Goal: Task Accomplishment & Management: Manage account settings

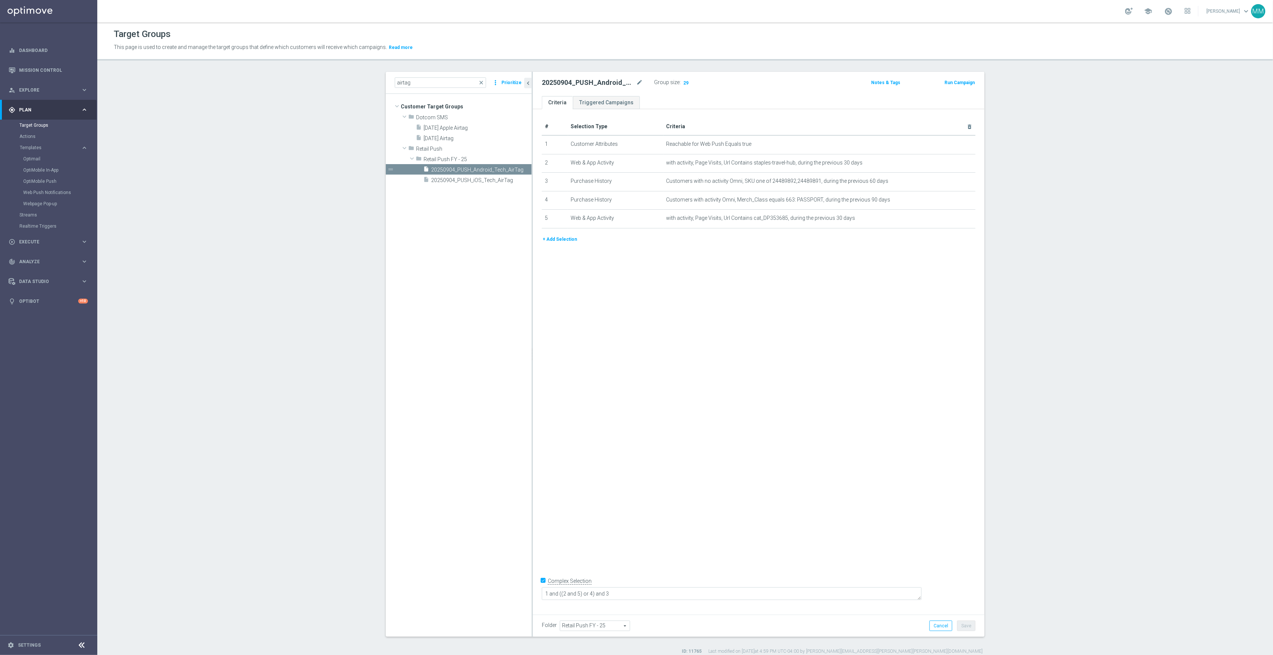
click at [591, 323] on div "# Selection Type Criteria delete_forever 1 Customer Attributes Reachable for We…" at bounding box center [759, 359] width 452 height 501
click at [489, 184] on div "insert_drive_file 20250904_PUSH_iOS_Tech_AirTag" at bounding box center [468, 180] width 91 height 10
click at [491, 165] on div "insert_drive_file 20250904_PUSH_Android_Tech_AirTag" at bounding box center [469, 169] width 92 height 10
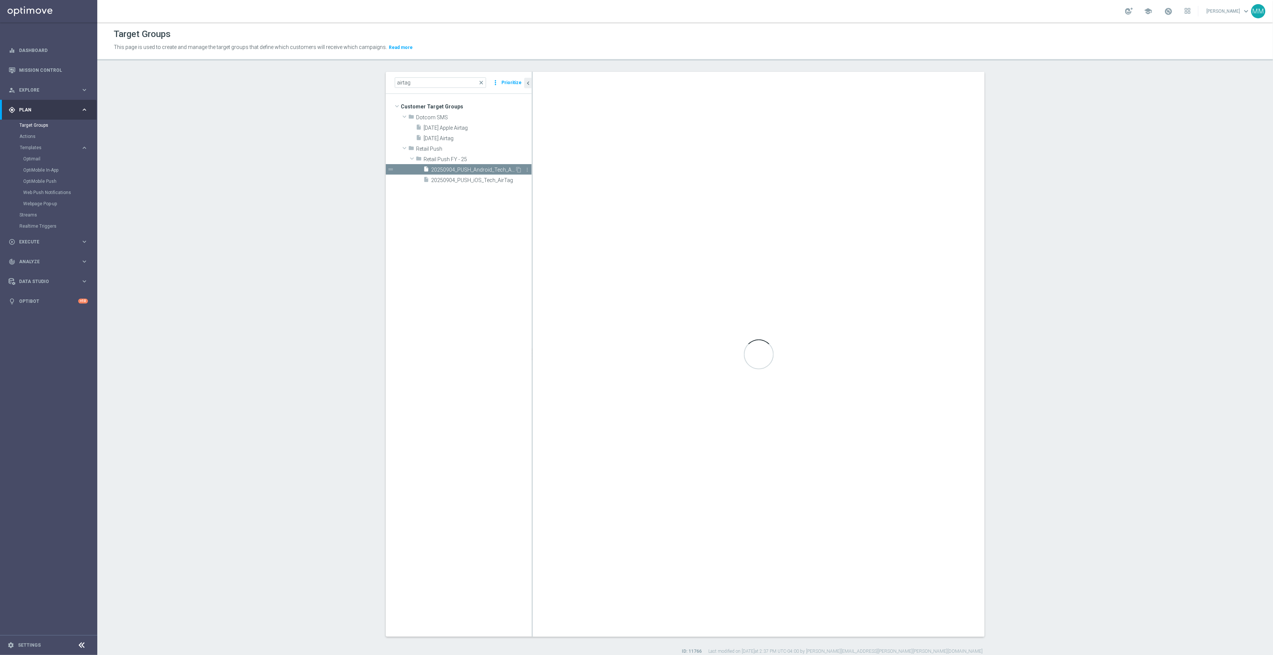
type textarea "1 and (2 or 5 or 4) and 3"
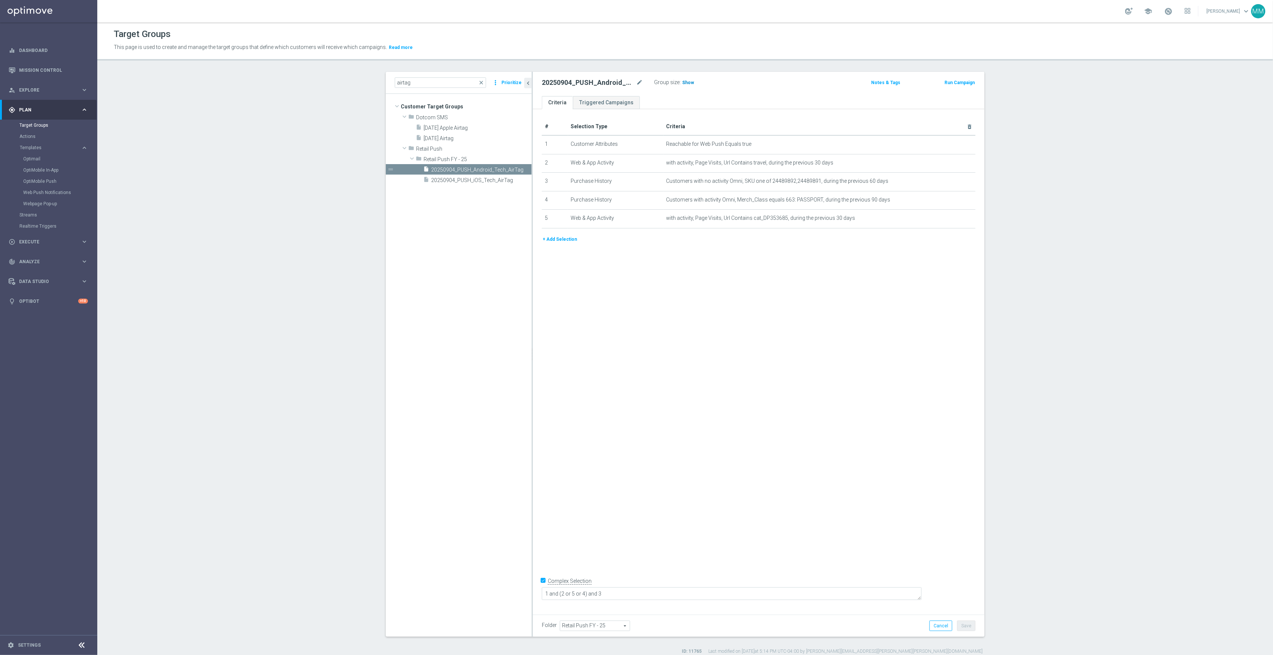
click at [682, 83] on span "Show" at bounding box center [688, 82] width 12 height 5
click at [948, 165] on icon "mode_edit" at bounding box center [951, 163] width 6 height 6
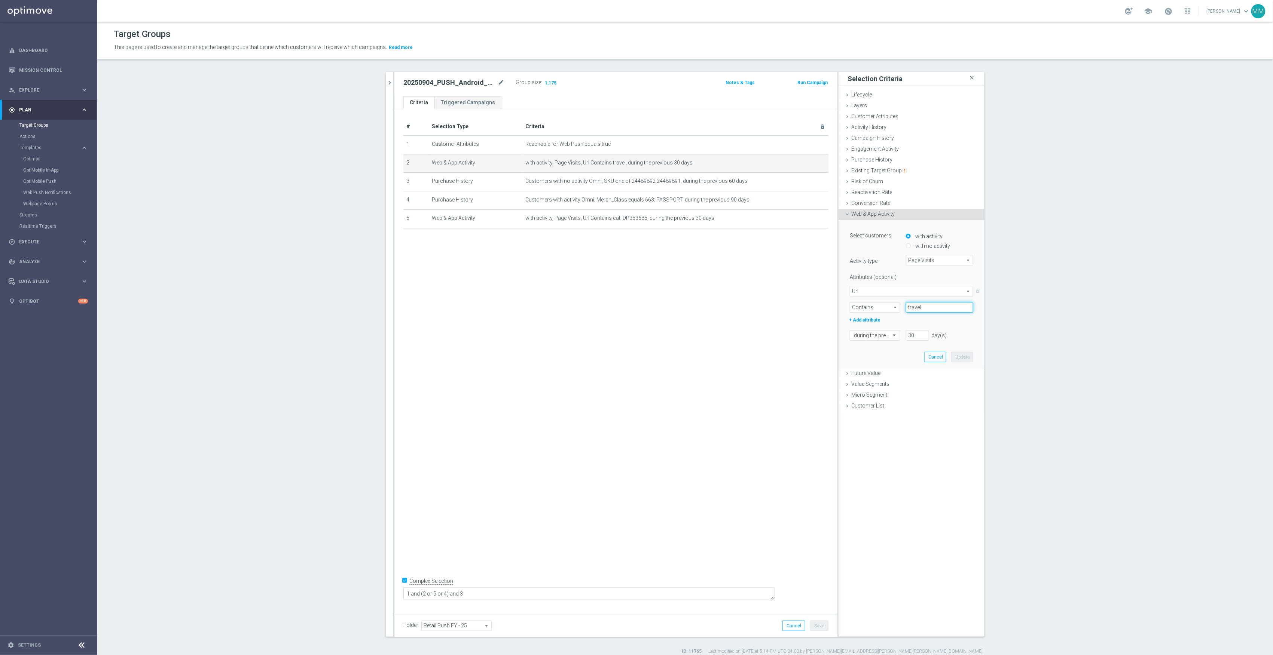
drag, startPoint x: 921, startPoint y: 306, endPoint x: 858, endPoint y: 300, distance: 63.5
click at [855, 300] on div "Url Url arrow_drop_down search delete_forever Contains Contains arrow_drop_down…" at bounding box center [911, 299] width 123 height 27
paste input "staples-travel-hub"
type input "staples-travel-hub"
click at [960, 358] on button "Update" at bounding box center [962, 357] width 22 height 10
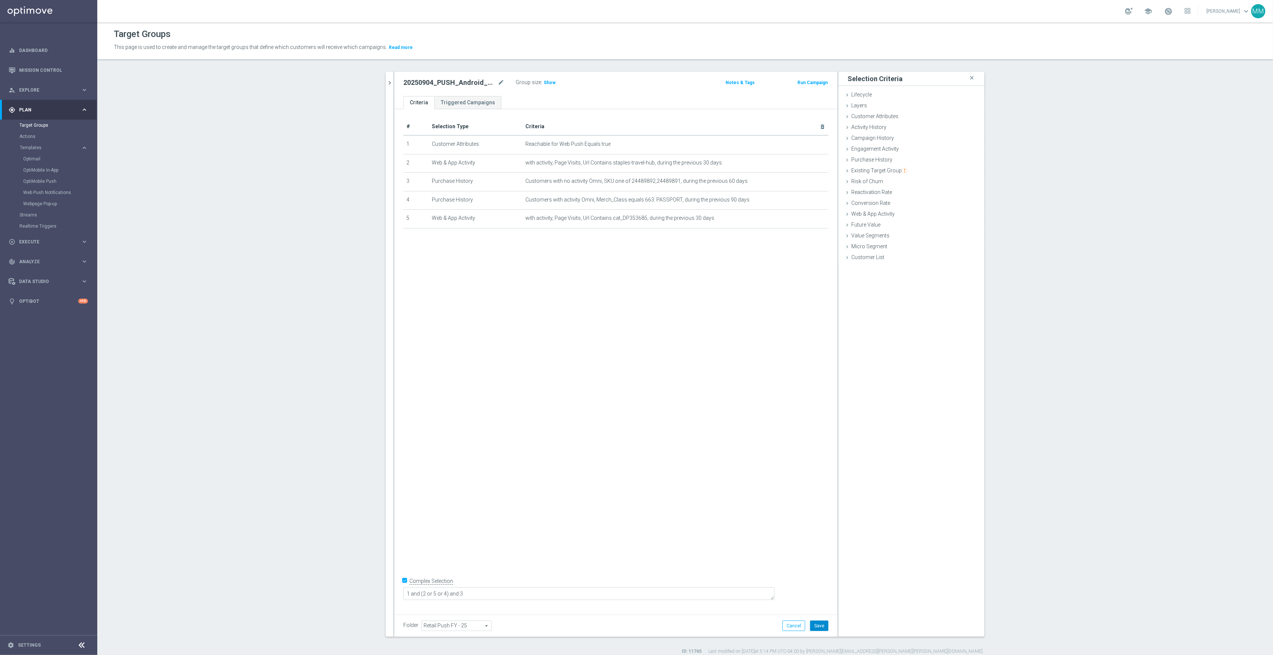
click at [816, 629] on button "Save" at bounding box center [819, 626] width 18 height 10
click at [547, 83] on span "Show" at bounding box center [550, 82] width 12 height 5
drag, startPoint x: 481, startPoint y: 593, endPoint x: 475, endPoint y: 593, distance: 5.6
click at [475, 593] on textarea "1 and (2 or 5 or 4) and 3" at bounding box center [588, 594] width 371 height 13
click at [488, 595] on textarea "1 and (2and 5 or 4) and 3" at bounding box center [588, 594] width 371 height 13
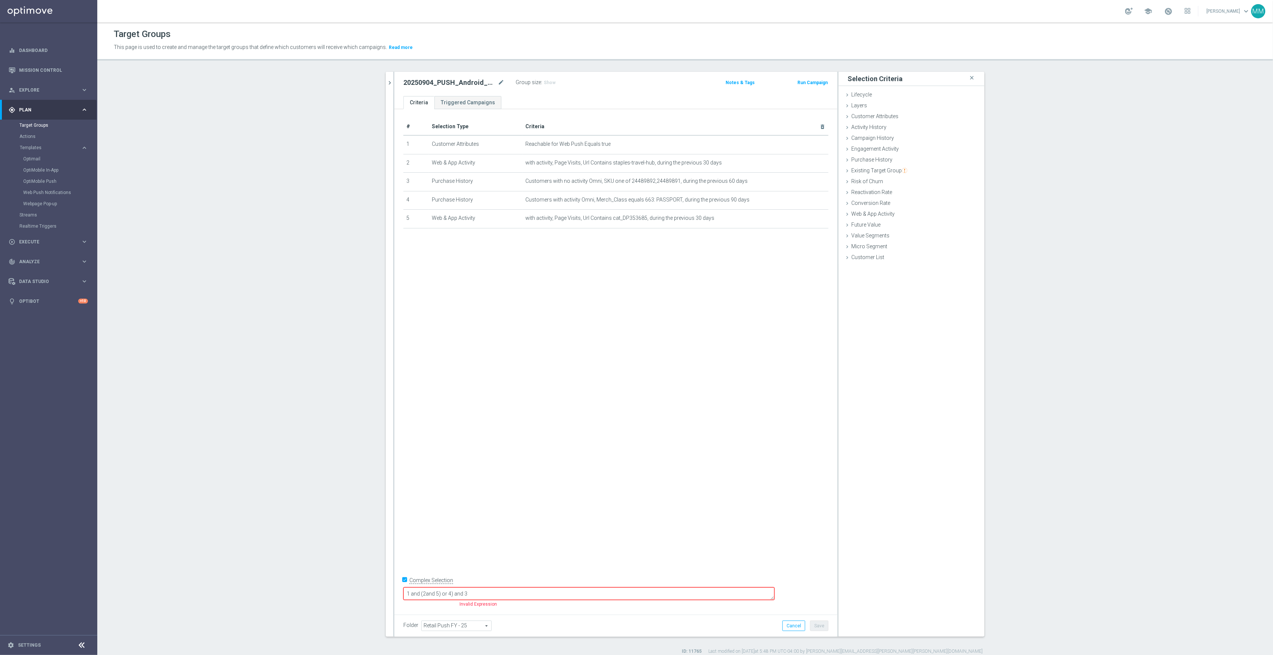
click at [476, 593] on textarea "1 and (2and 5) or 4) and 3" at bounding box center [588, 594] width 371 height 13
click at [472, 594] on textarea "1 and (2 and 5) or 4) and 3" at bounding box center [588, 594] width 371 height 13
click at [615, 575] on div "# Selection Type Criteria delete_forever 1 Customer Attributes Reachable for We…" at bounding box center [615, 359] width 443 height 501
click at [816, 626] on button "Save" at bounding box center [819, 626] width 18 height 10
click at [548, 84] on span "Show" at bounding box center [550, 82] width 12 height 5
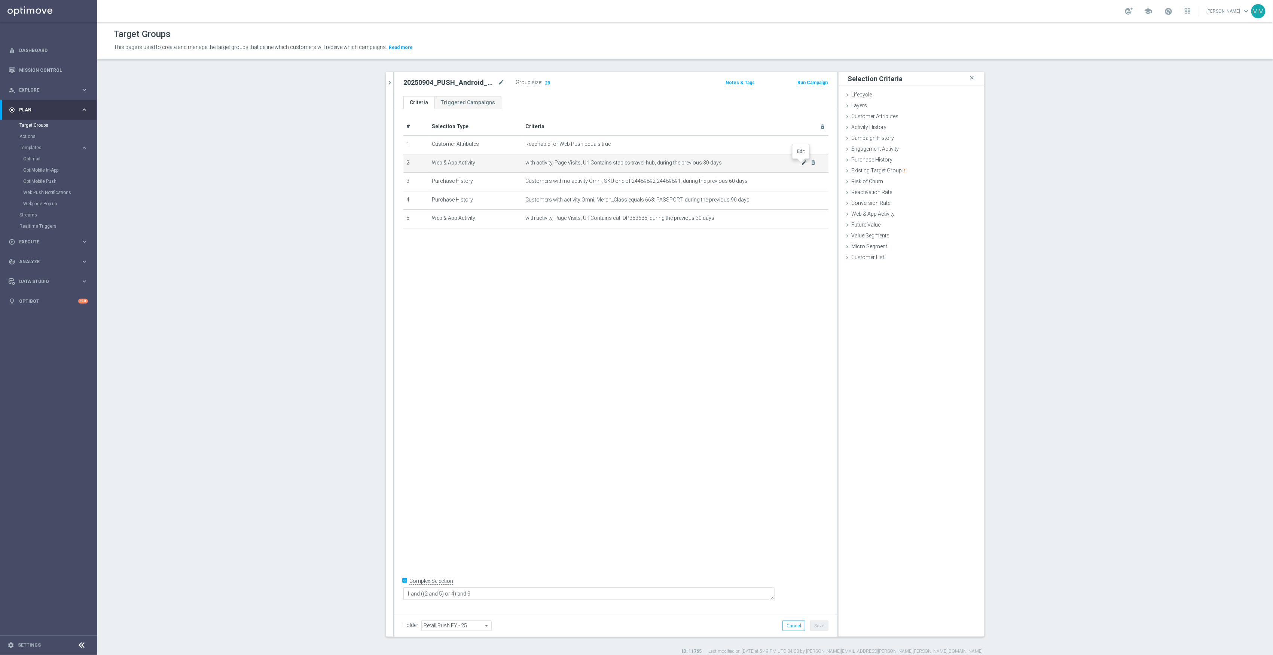
click at [801, 165] on icon "mode_edit" at bounding box center [804, 163] width 6 height 6
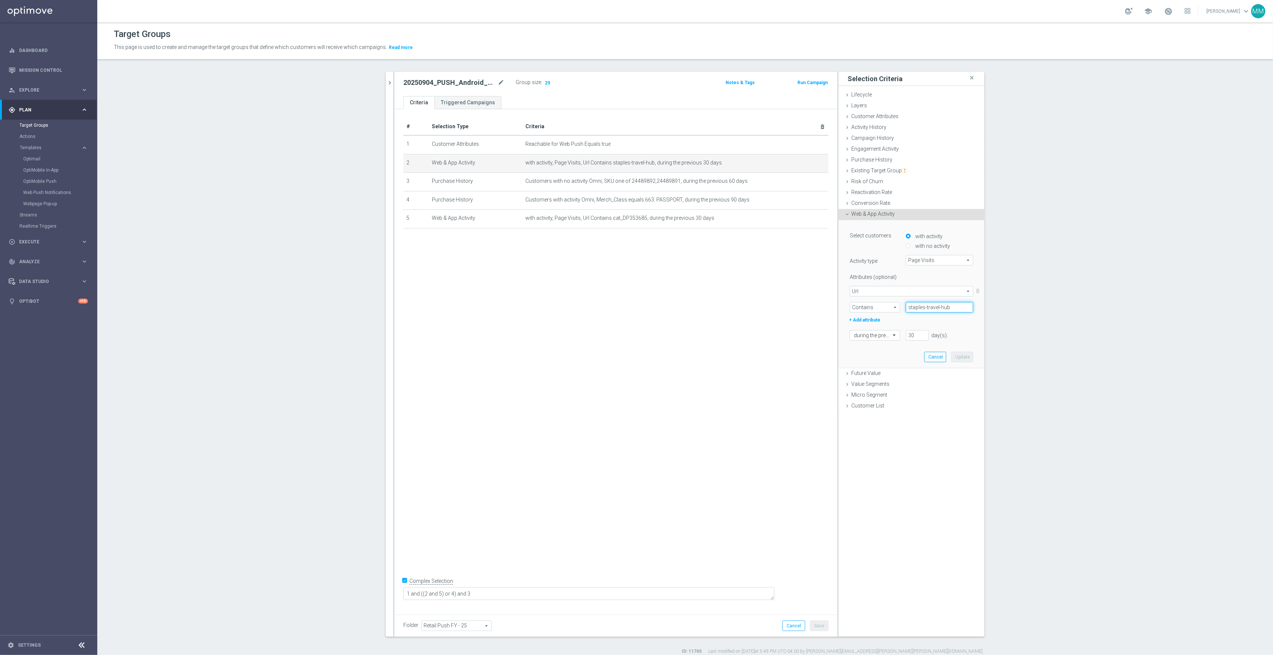
drag, startPoint x: 952, startPoint y: 306, endPoint x: 863, endPoint y: 302, distance: 89.1
click at [863, 302] on div "Contains Contains arrow_drop_down search staples-travel-hub" at bounding box center [911, 307] width 135 height 10
drag, startPoint x: 506, startPoint y: 594, endPoint x: 472, endPoint y: 594, distance: 34.4
click at [472, 594] on textarea "1 and ((2 and 5) or 4) and 3" at bounding box center [588, 594] width 371 height 13
click at [521, 597] on textarea "1 and ((2 and 5) or 4) and 3" at bounding box center [588, 594] width 371 height 13
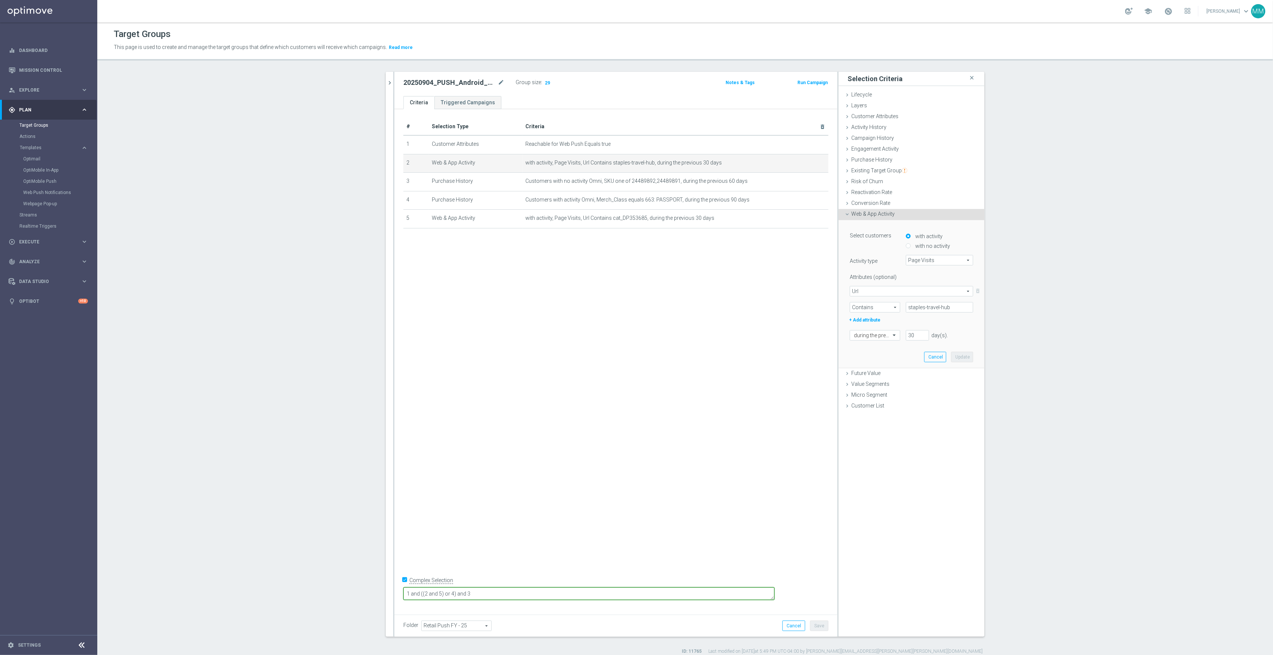
click at [471, 594] on textarea "1 and ((2 and 5) or 4) and 3" at bounding box center [588, 594] width 371 height 13
drag, startPoint x: 538, startPoint y: 590, endPoint x: 521, endPoint y: 593, distance: 17.0
click at [521, 593] on textarea "1 and 3 and ((2 and 5) or 4) and 3" at bounding box center [588, 594] width 371 height 13
type textarea "1 and 3 and ((2 and 5) or 4)"
click at [544, 81] on span "Show" at bounding box center [550, 82] width 12 height 5
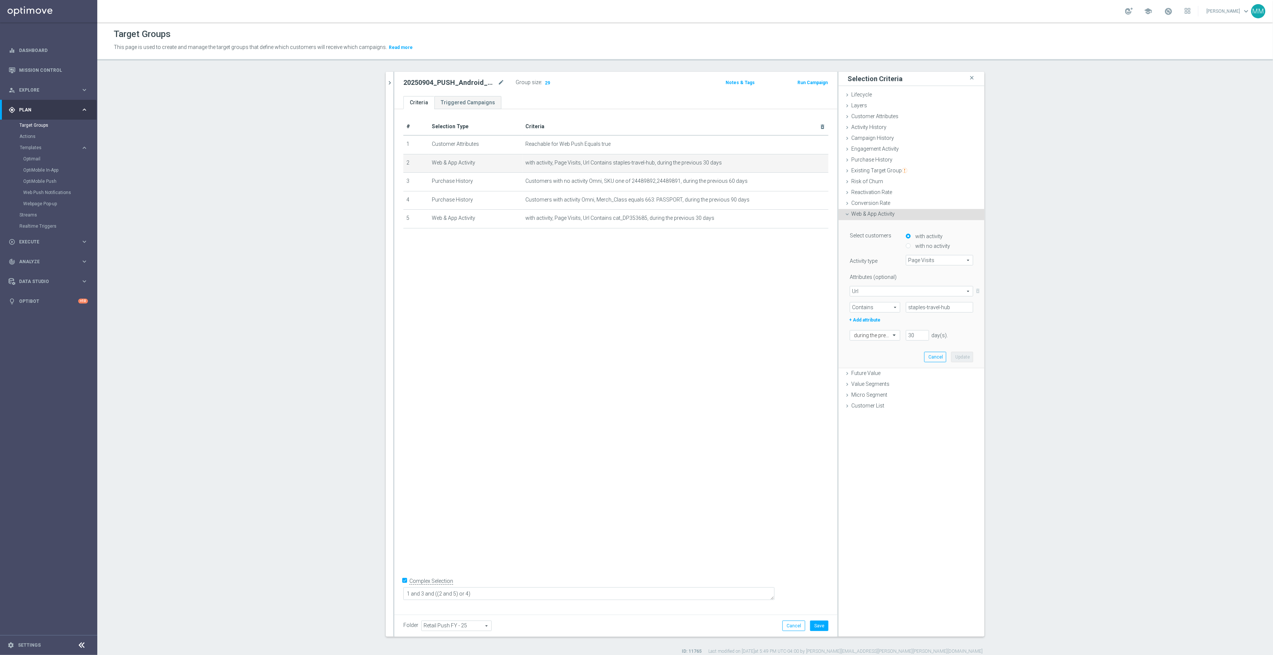
click at [720, 276] on div "# Selection Type Criteria delete_forever 1 Customer Attributes Reachable for We…" at bounding box center [615, 359] width 443 height 501
click at [801, 163] on icon "mode_edit" at bounding box center [804, 163] width 6 height 6
drag, startPoint x: 948, startPoint y: 307, endPoint x: 845, endPoint y: 308, distance: 102.5
click at [845, 308] on div "Contains Contains arrow_drop_down search staples-travel-hub" at bounding box center [911, 307] width 135 height 10
type input "travel"
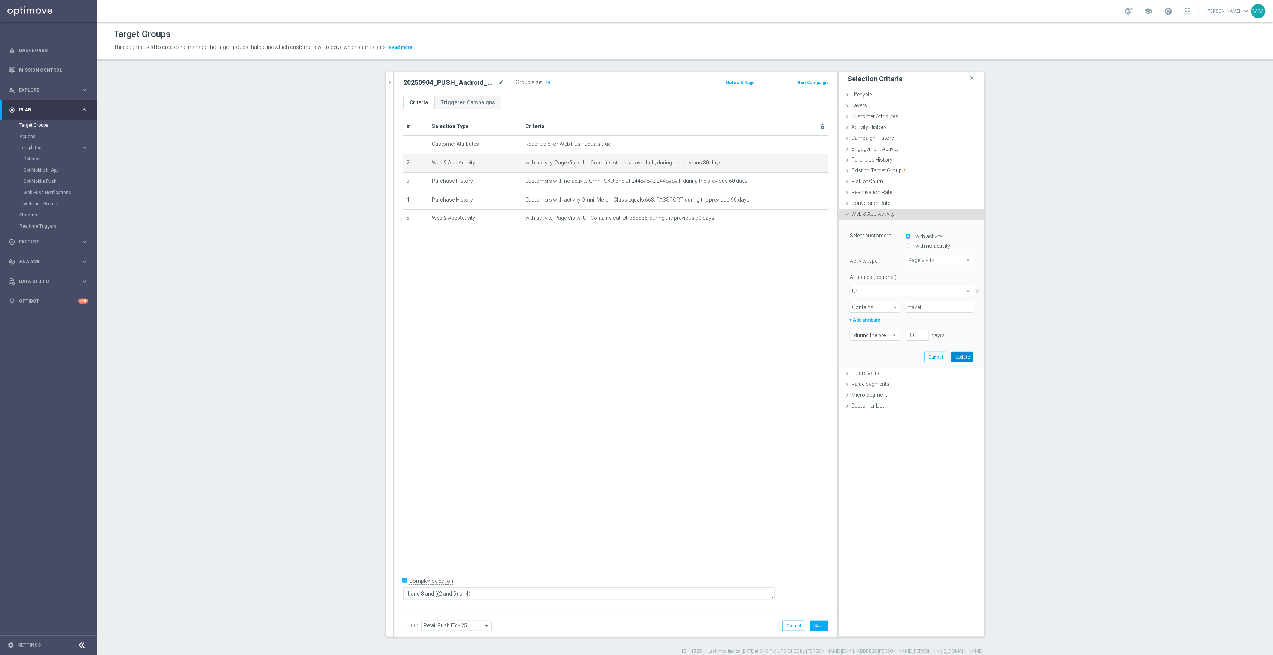
click at [966, 358] on button "Update" at bounding box center [962, 357] width 22 height 10
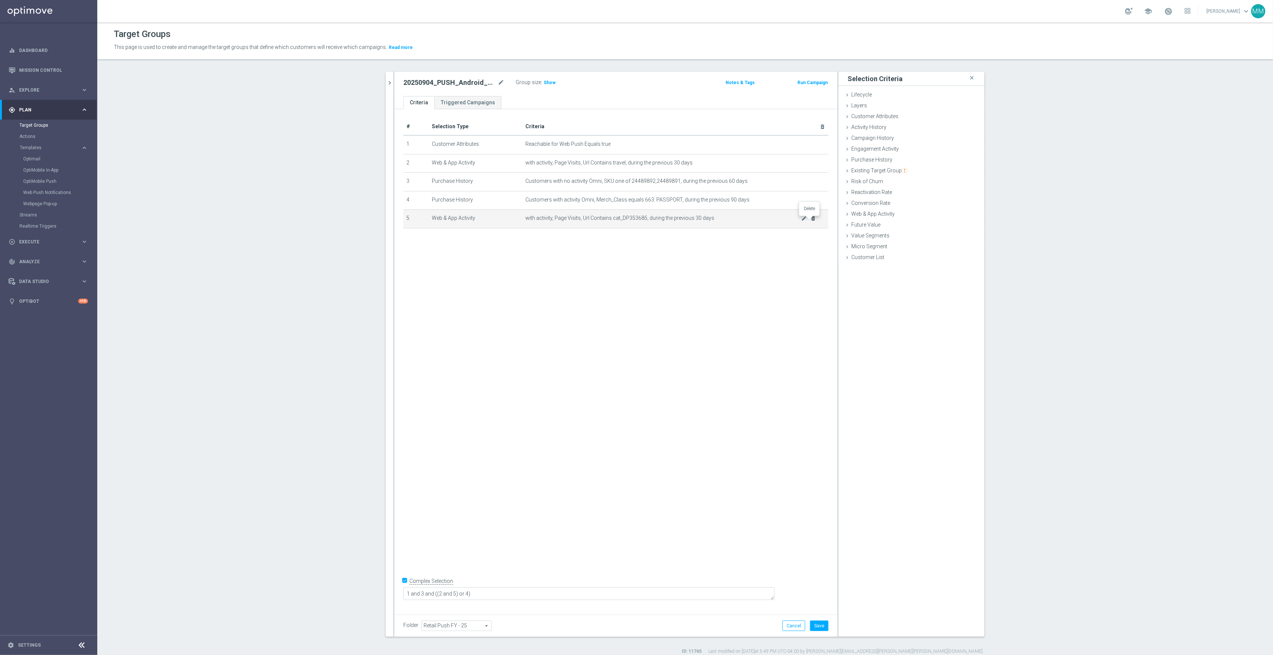
click at [810, 221] on icon "delete_forever" at bounding box center [813, 218] width 6 height 6
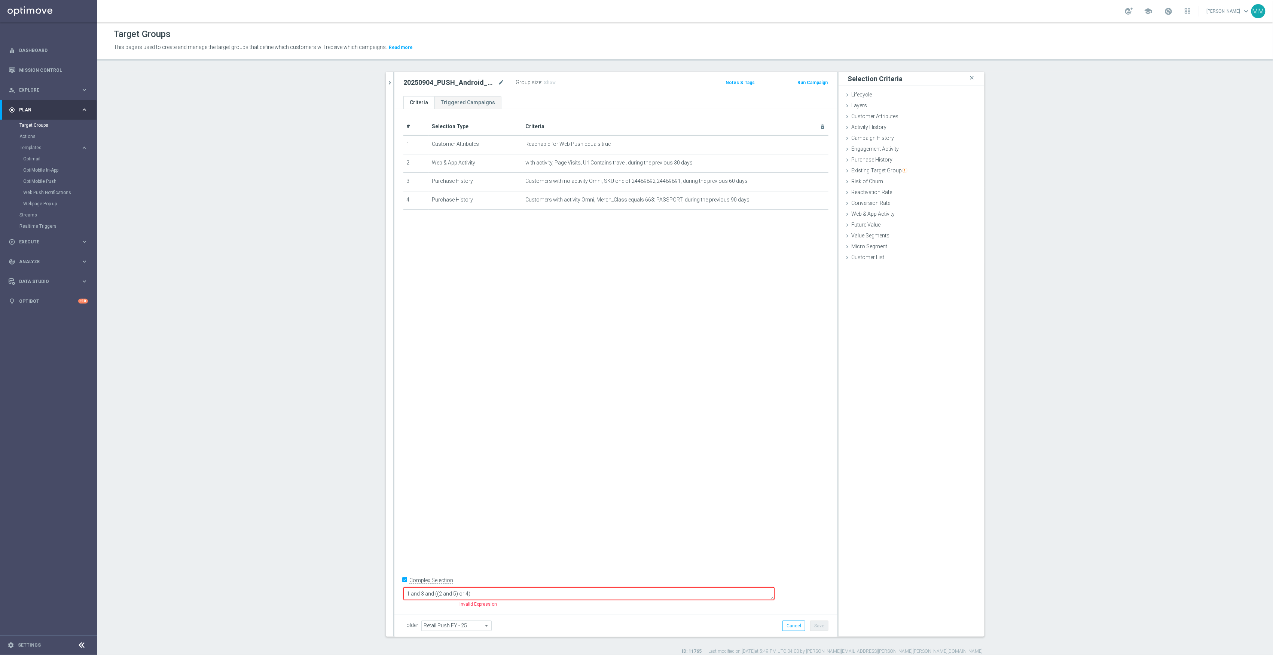
click at [498, 592] on textarea "1 and 3 and ((2 and 5) or 4)" at bounding box center [588, 594] width 371 height 13
drag, startPoint x: 508, startPoint y: 593, endPoint x: 495, endPoint y: 593, distance: 13.5
click at [495, 593] on textarea "1 and 3 and ((2 and 5) or 4)" at bounding box center [588, 594] width 371 height 13
click at [489, 593] on textarea "1 and 3 and ((2 or 4)" at bounding box center [588, 594] width 371 height 13
click at [538, 526] on div "# Selection Type Criteria delete_forever 1 Customer Attributes Reachable for We…" at bounding box center [615, 359] width 443 height 501
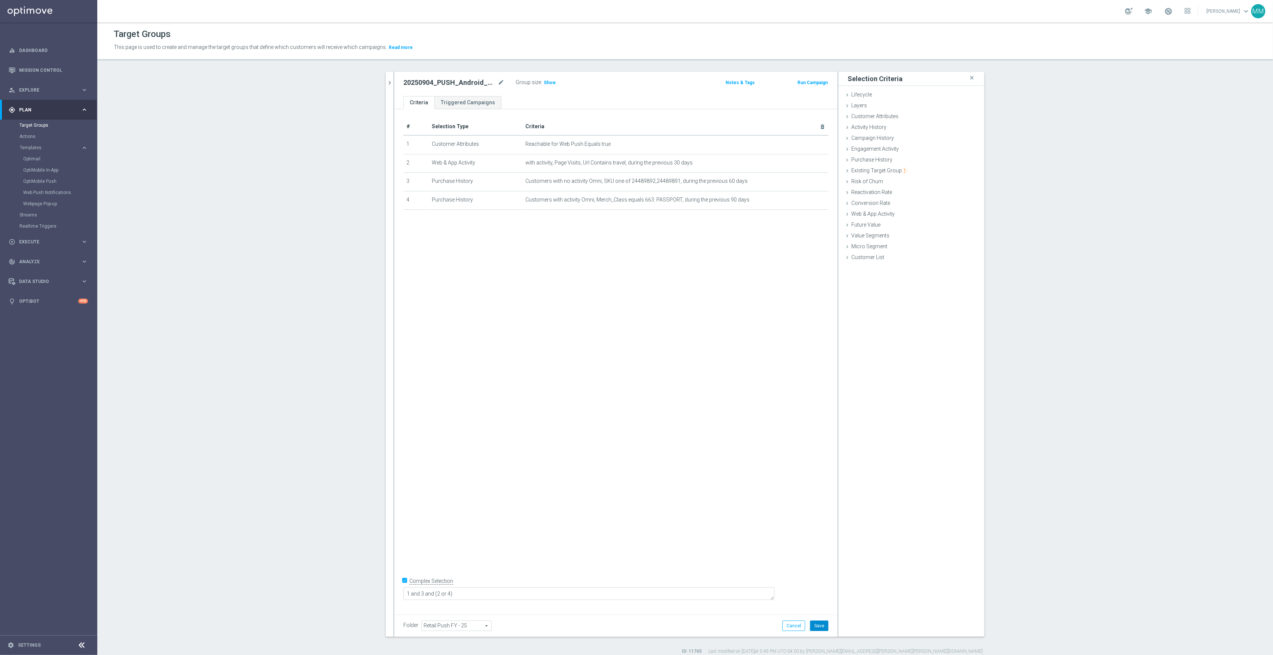
click at [810, 628] on button "Save" at bounding box center [819, 626] width 18 height 10
click at [545, 84] on span "Show" at bounding box center [550, 82] width 12 height 5
drag, startPoint x: 389, startPoint y: 78, endPoint x: 437, endPoint y: 132, distance: 72.9
click at [389, 78] on button "chevron_right" at bounding box center [389, 83] width 7 height 22
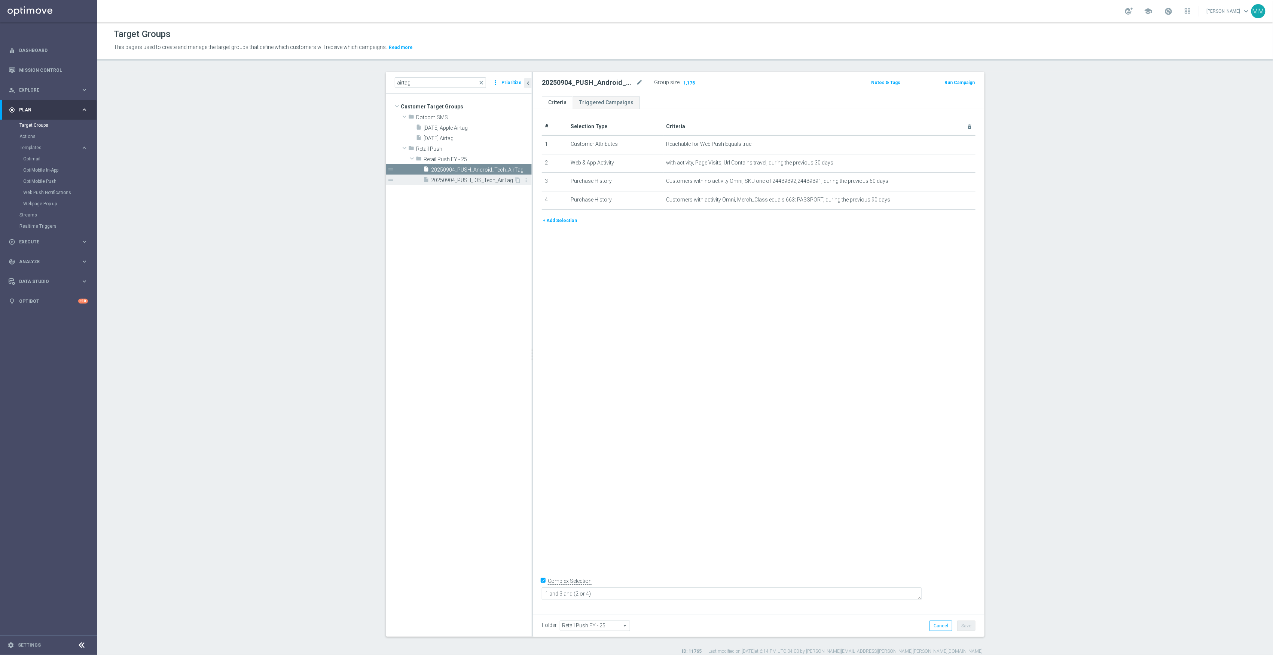
click at [471, 180] on span "20250904_PUSH_iOS_Tech_AirTag" at bounding box center [472, 180] width 83 height 6
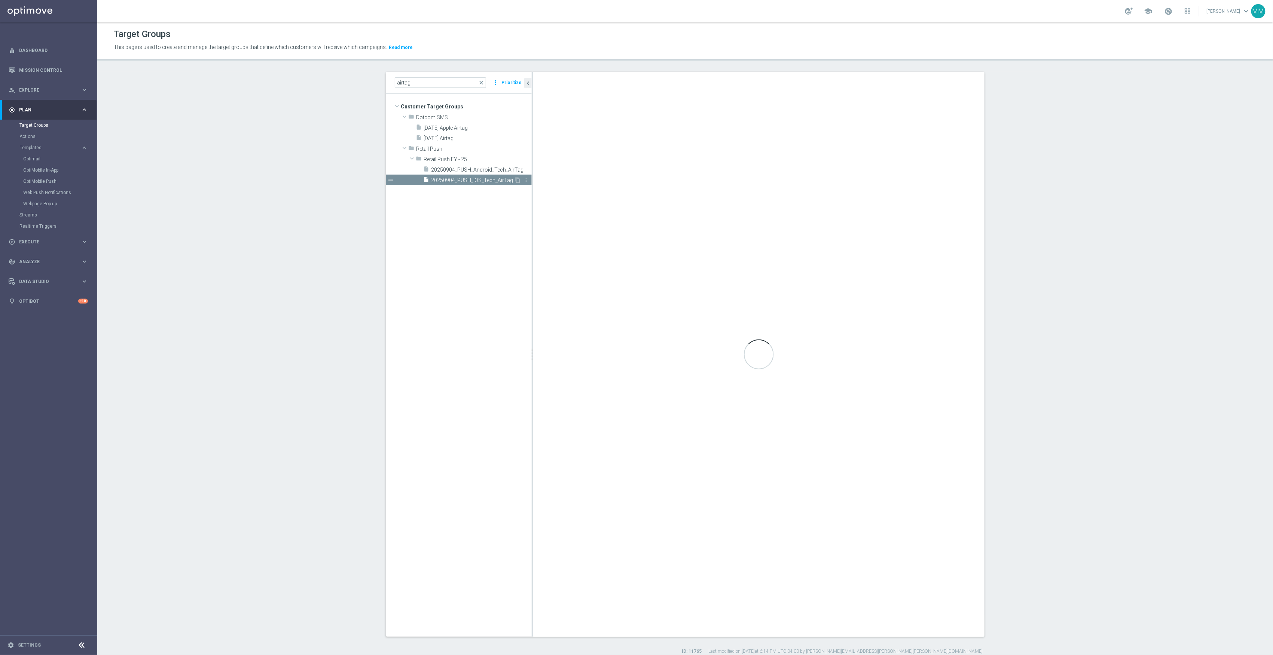
type textarea "1 and (2 or 4) and 3"
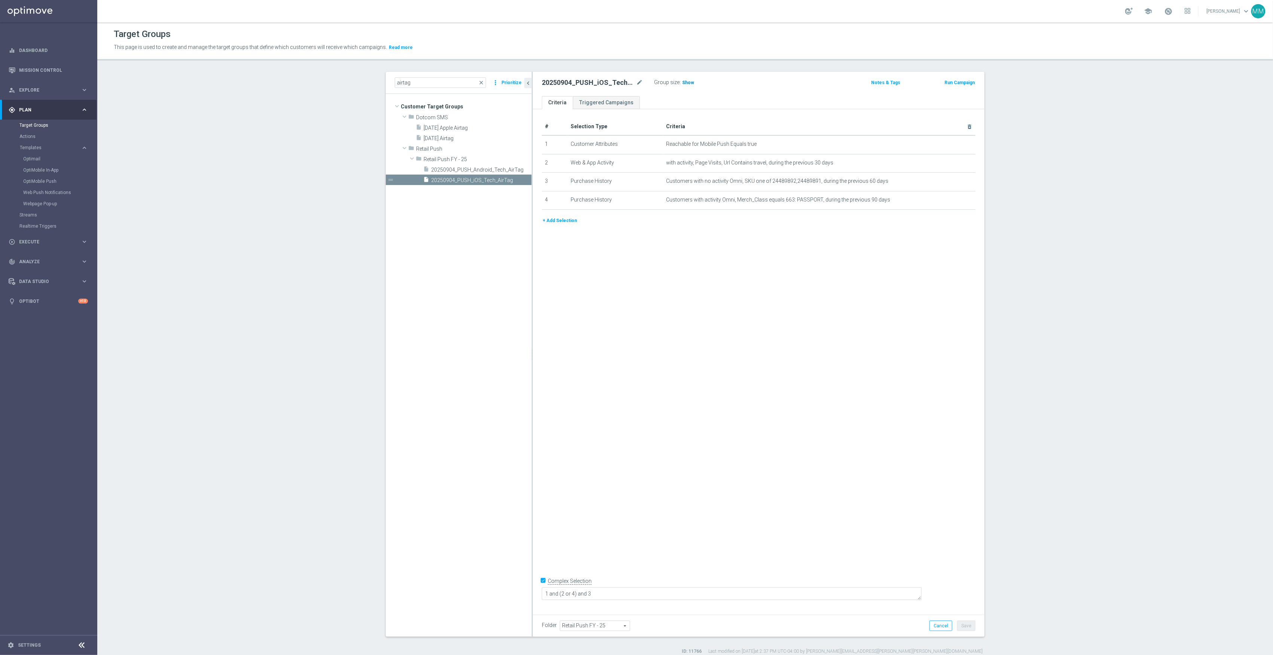
click at [684, 85] on span "Show" at bounding box center [688, 82] width 12 height 5
